Goal: Transaction & Acquisition: Purchase product/service

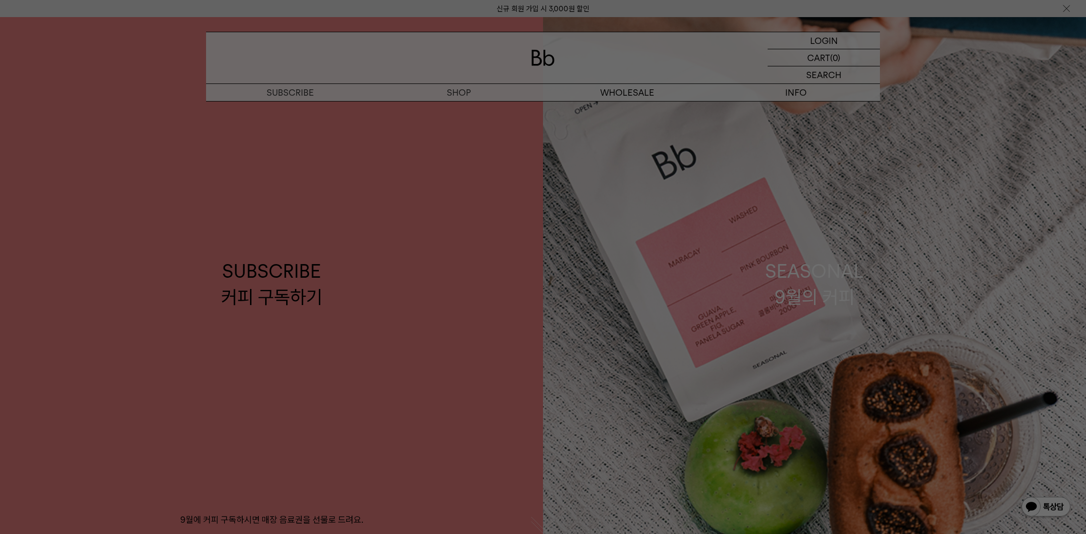
click at [463, 95] on div at bounding box center [543, 267] width 1086 height 534
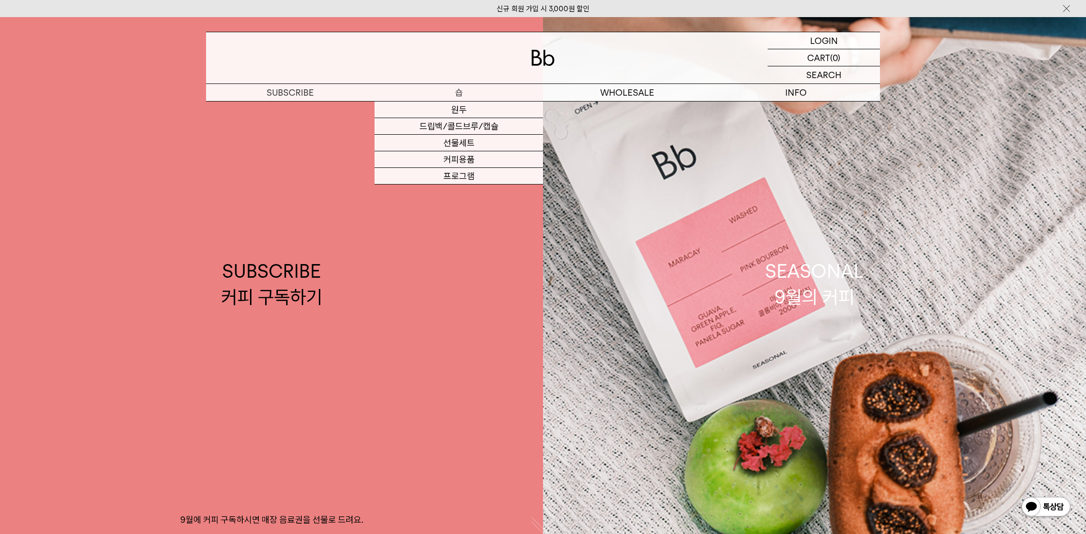
click at [463, 95] on p "숍" at bounding box center [458, 92] width 168 height 17
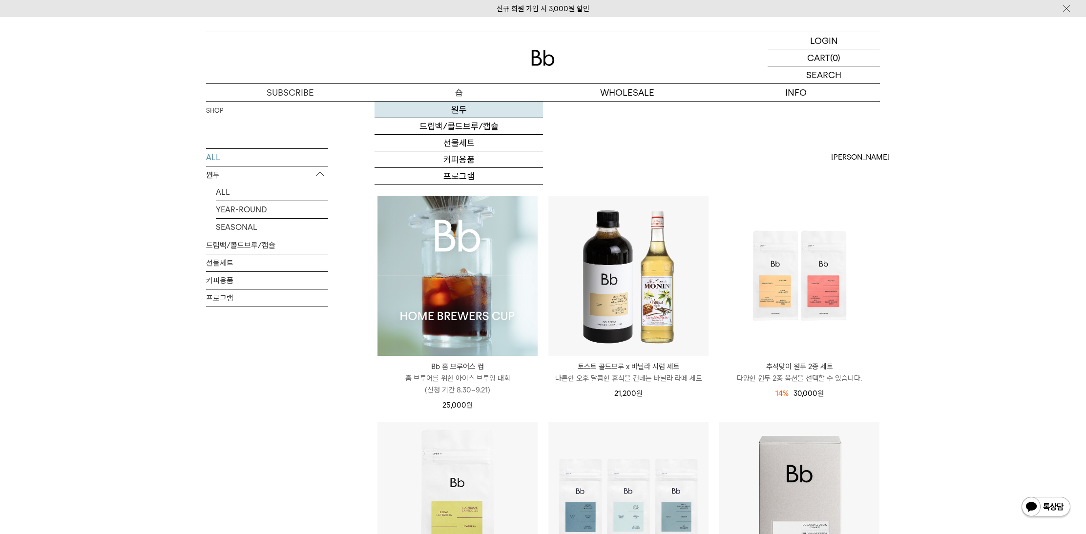
click at [462, 110] on link "원두" at bounding box center [458, 110] width 168 height 17
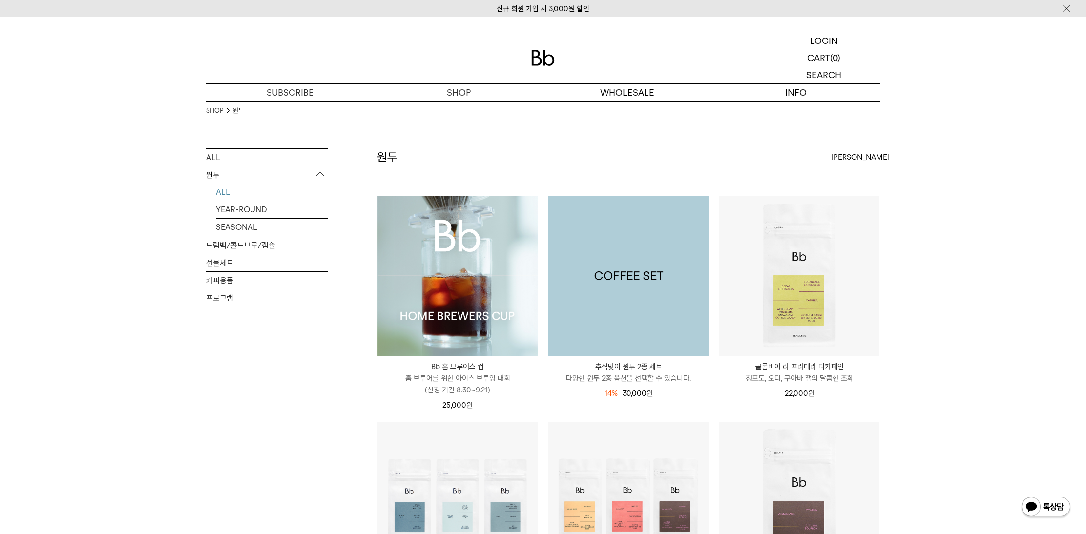
click at [642, 262] on img at bounding box center [628, 276] width 160 height 160
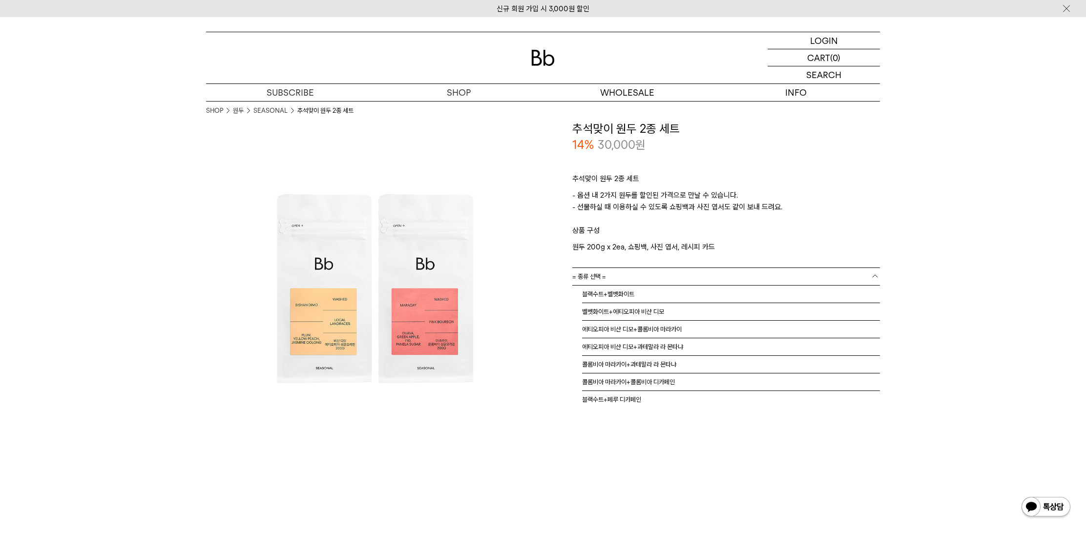
click at [637, 276] on link "= 종류 선택 =" at bounding box center [726, 276] width 308 height 17
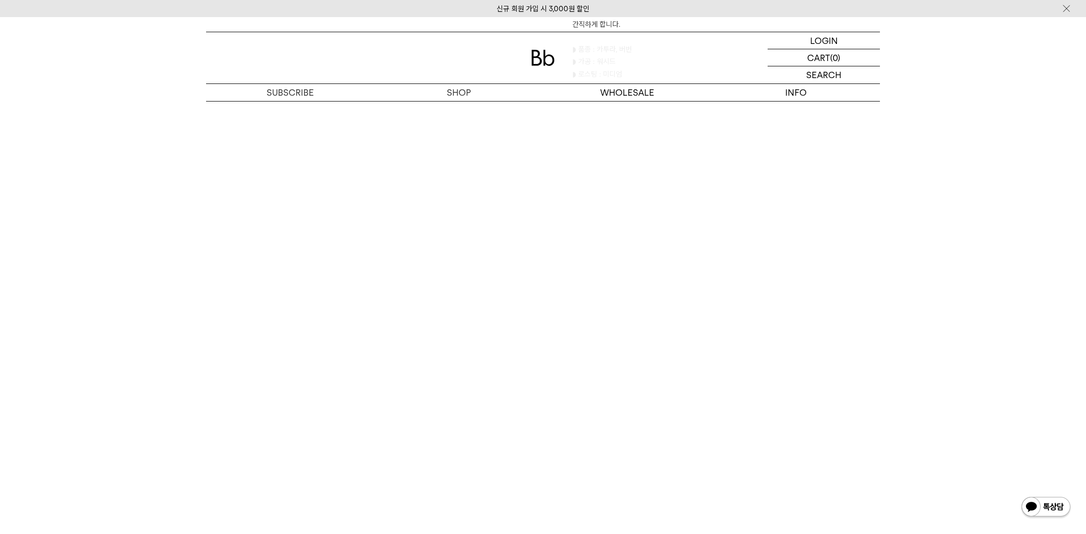
scroll to position [1442, 0]
